Goal: Task Accomplishment & Management: Manage account settings

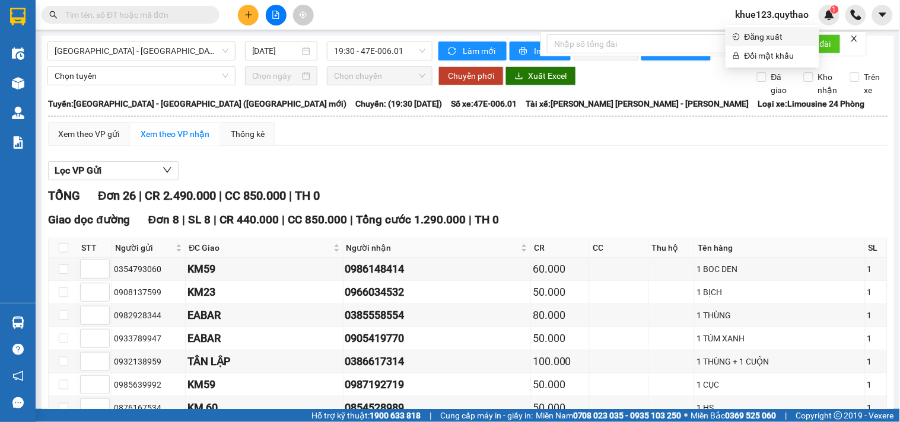
click at [769, 38] on span "Đăng xuất" at bounding box center [778, 36] width 68 height 13
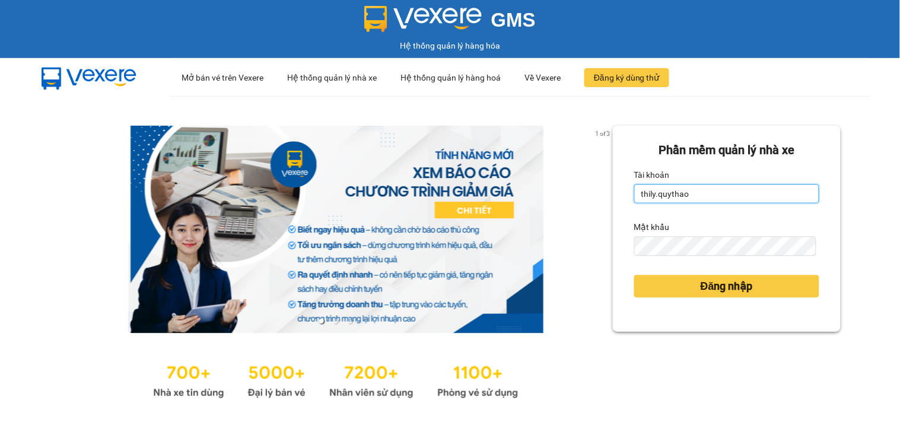
click at [707, 195] on input "thily.quythao" at bounding box center [726, 193] width 185 height 19
type input "meo.quythao"
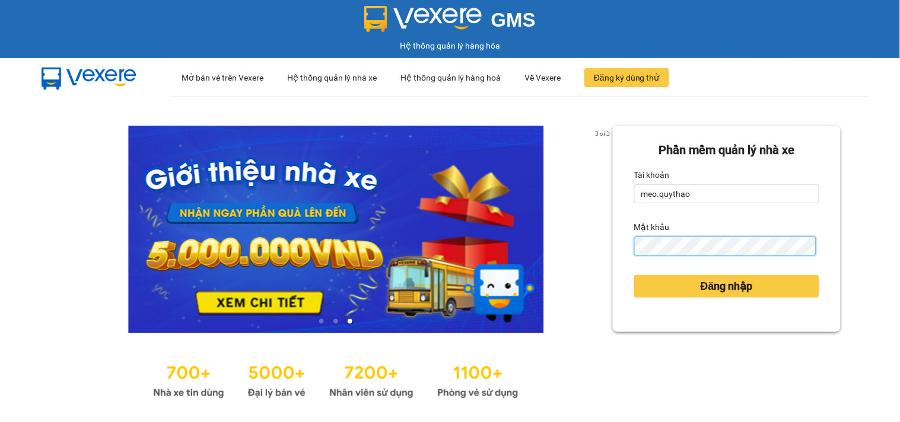
click at [634, 275] on button "Đăng nhập" at bounding box center [726, 286] width 185 height 23
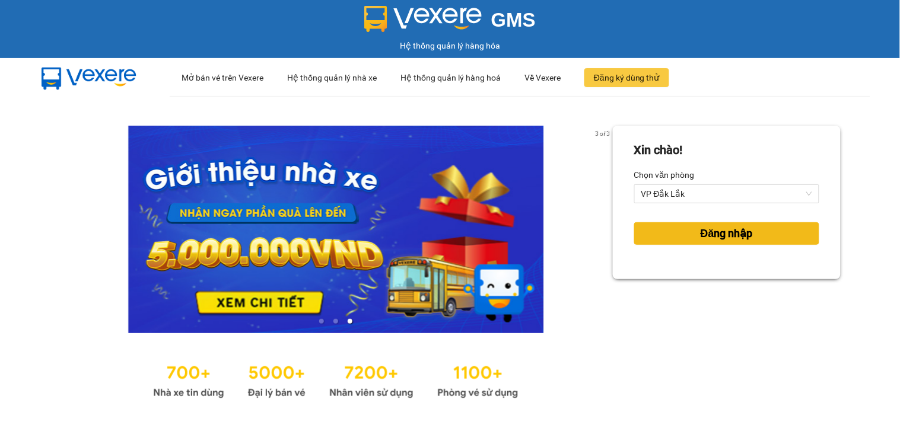
click at [736, 233] on span "Đăng nhập" at bounding box center [727, 233] width 52 height 17
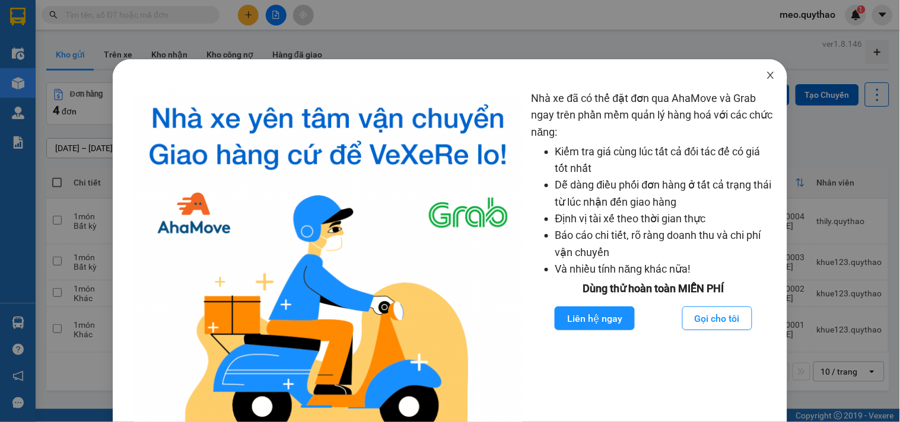
click at [762, 81] on span "Close" at bounding box center [770, 75] width 33 height 33
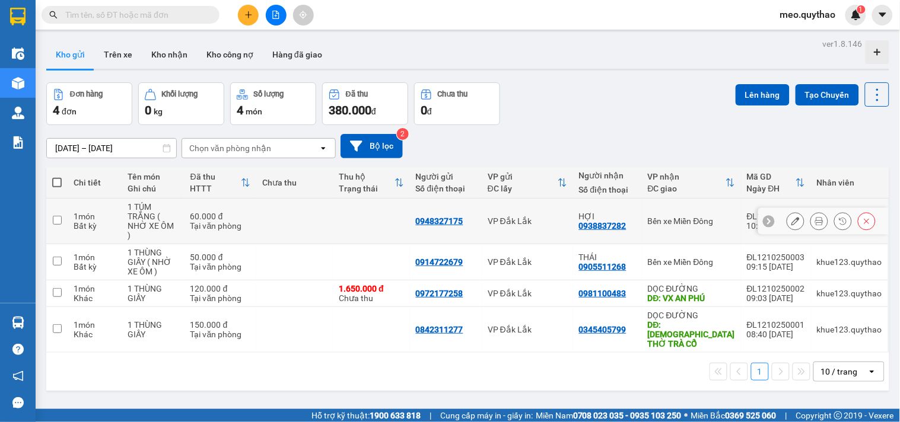
scroll to position [55, 0]
